Goal: Transaction & Acquisition: Purchase product/service

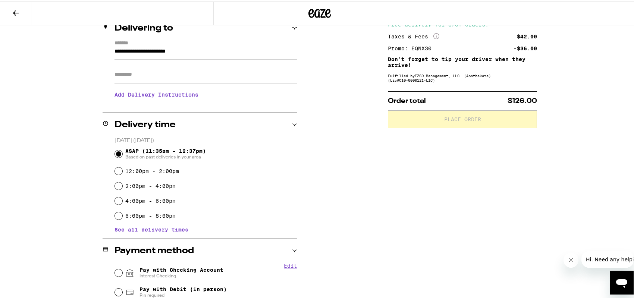
scroll to position [99, 0]
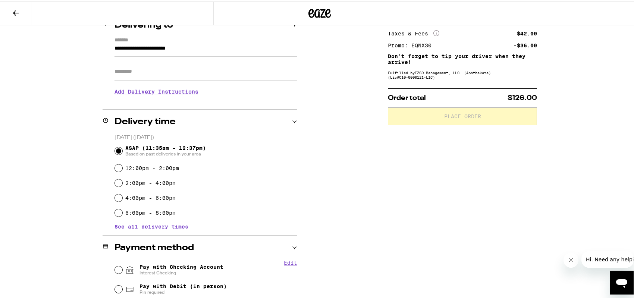
click at [153, 91] on h3 "Add Delivery Instructions" at bounding box center [205, 90] width 183 height 17
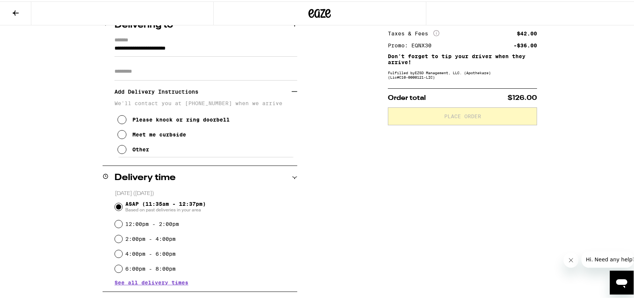
scroll to position [0, 0]
click at [158, 135] on div "Meet me curbside" at bounding box center [159, 133] width 54 height 6
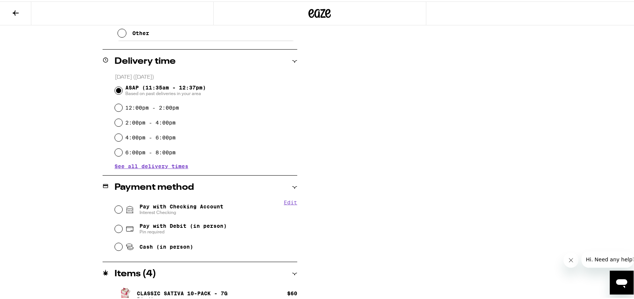
scroll to position [255, 0]
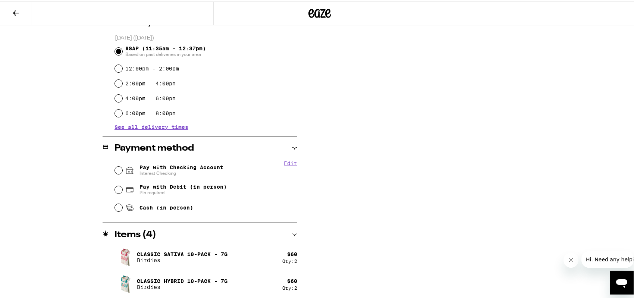
click at [118, 172] on div "Pay with Checking Account Interest Checking" at bounding box center [206, 168] width 182 height 19
click at [115, 170] on input "Pay with Checking Account Interest Checking" at bounding box center [118, 168] width 7 height 7
radio input "true"
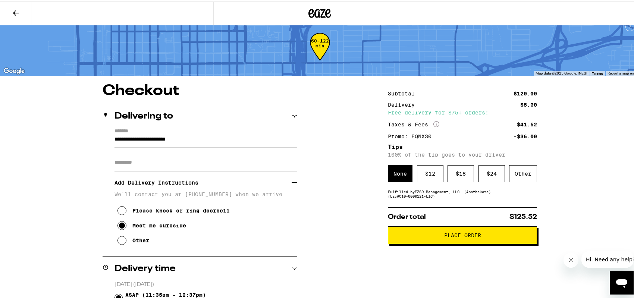
scroll to position [0, 0]
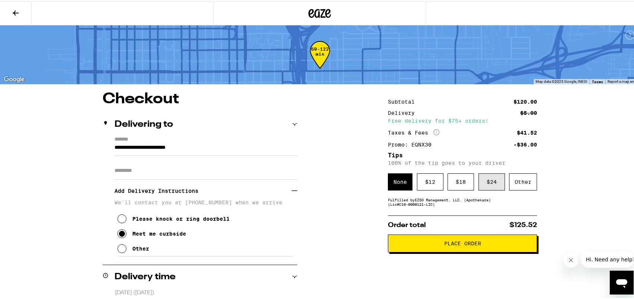
click at [484, 183] on div "$ 24" at bounding box center [491, 180] width 26 height 17
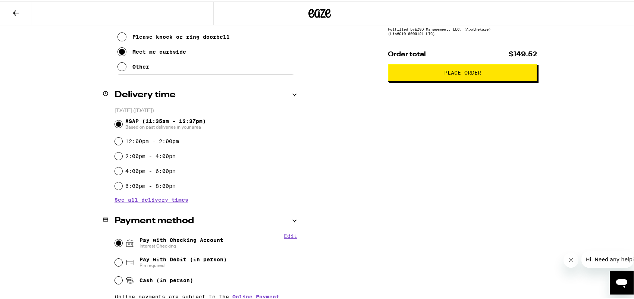
scroll to position [179, 0]
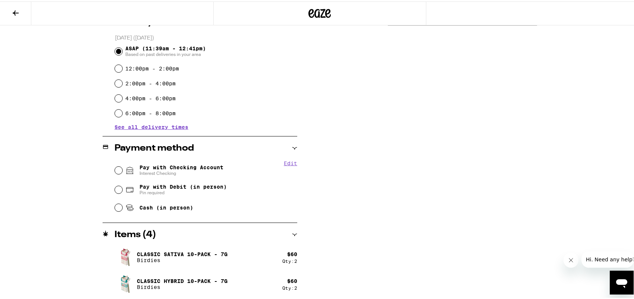
scroll to position [199, 0]
click at [115, 170] on input "Pay with Checking Account Interest Checking" at bounding box center [118, 168] width 7 height 7
radio input "true"
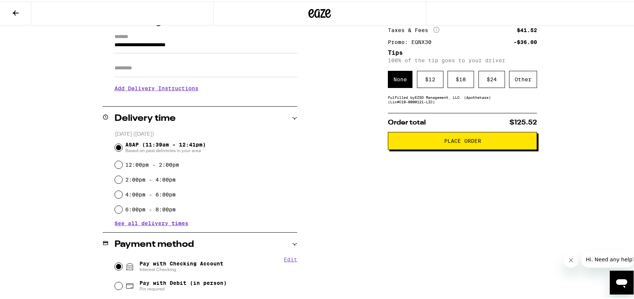
scroll to position [99, 0]
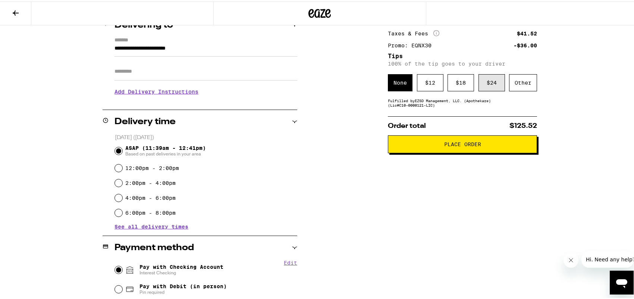
click at [494, 85] on div "$ 24" at bounding box center [491, 81] width 26 height 17
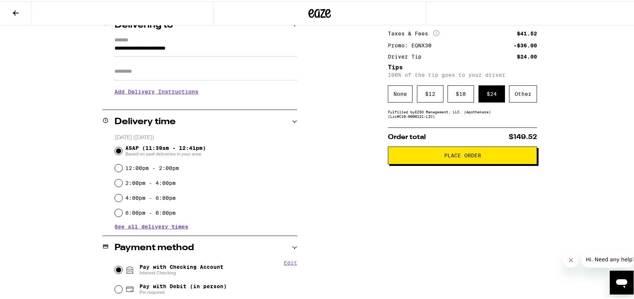
click at [470, 162] on button "Place Order" at bounding box center [462, 154] width 149 height 18
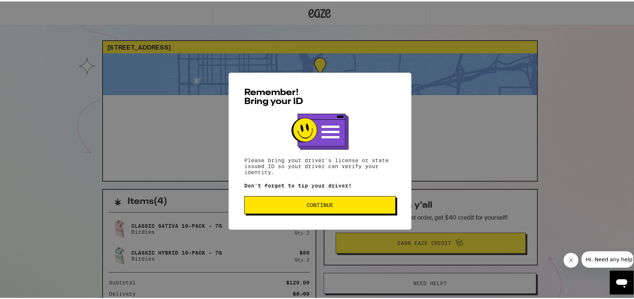
click at [317, 204] on span "Continue" at bounding box center [320, 203] width 27 height 5
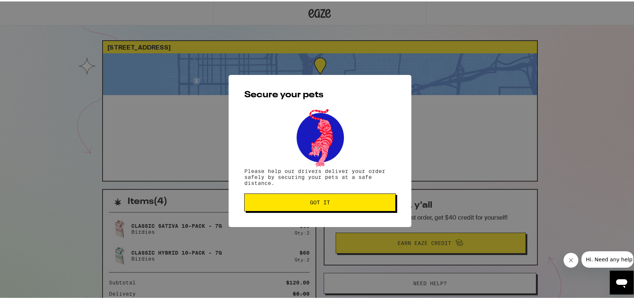
click at [322, 201] on span "Got it" at bounding box center [320, 200] width 20 height 5
